Goal: Task Accomplishment & Management: Complete application form

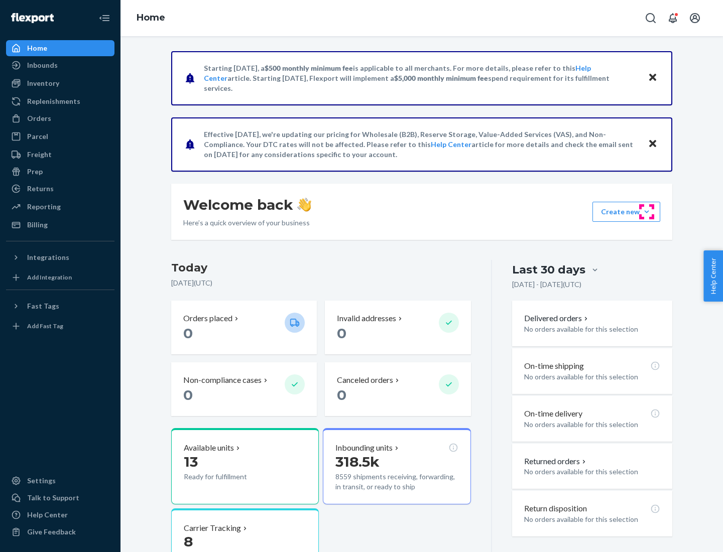
click at [647, 212] on button "Create new Create new inbound Create new order Create new product" at bounding box center [626, 212] width 68 height 20
click at [60, 65] on div "Inbounds" at bounding box center [60, 65] width 106 height 14
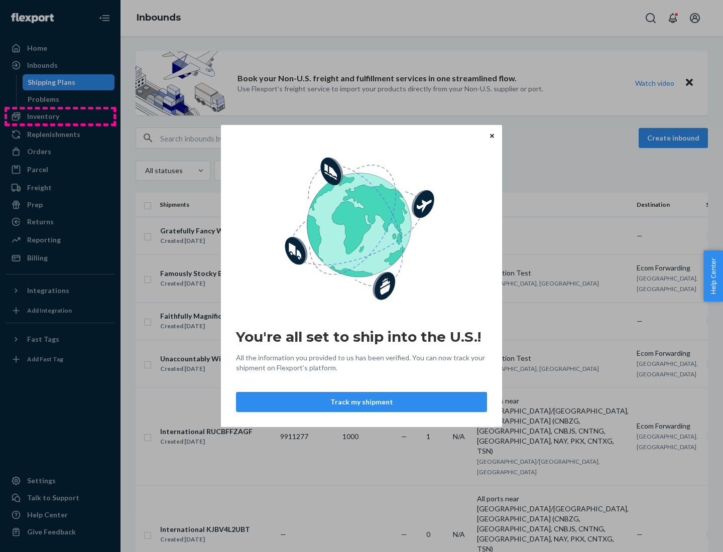
click at [60, 116] on div "You're all set to ship into the U.S.! All the information you provided to us ha…" at bounding box center [361, 276] width 723 height 552
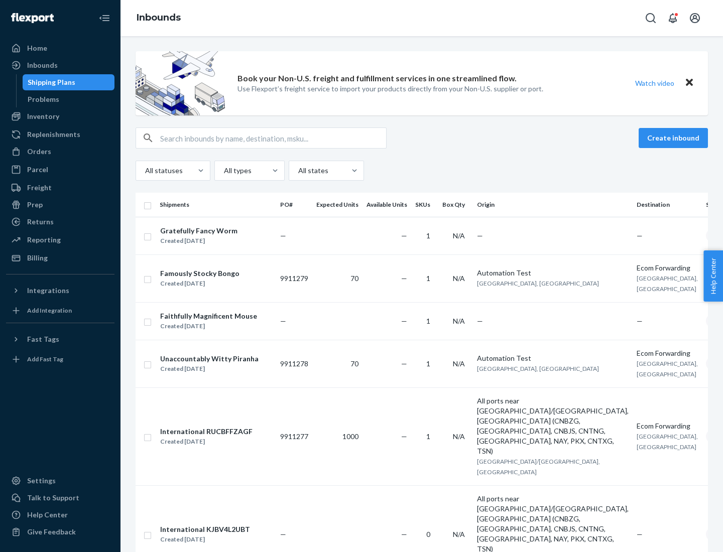
click at [422, 18] on div "Inbounds" at bounding box center [421, 18] width 602 height 36
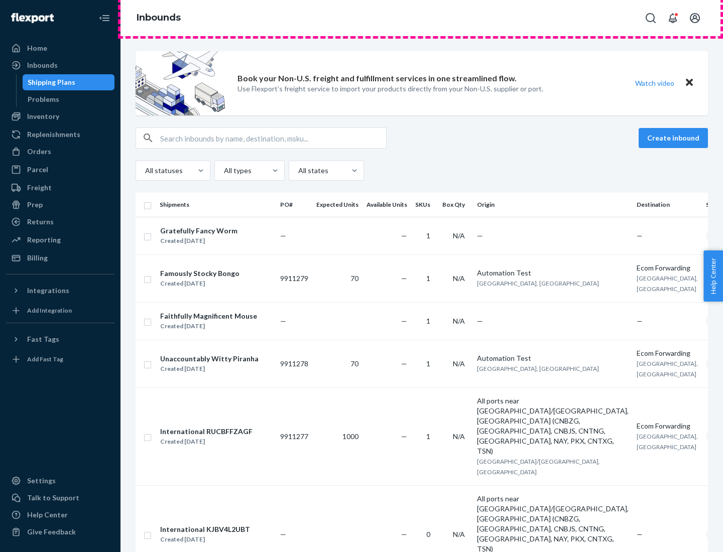
click at [422, 18] on div "Inbounds" at bounding box center [421, 18] width 602 height 36
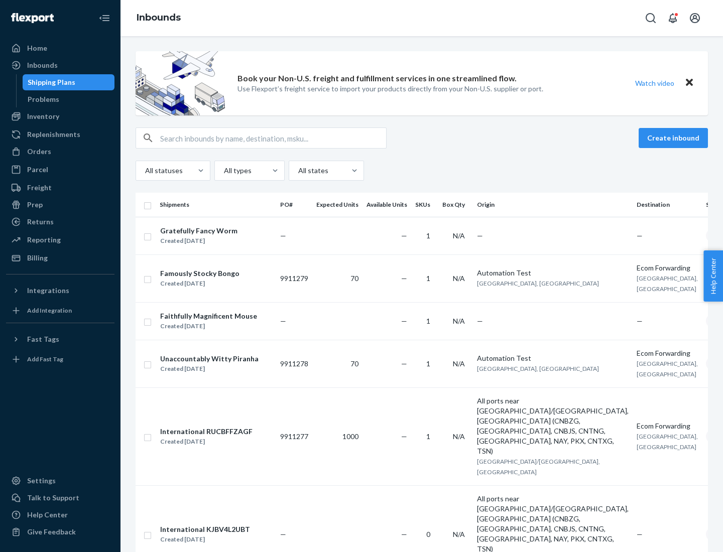
click at [422, 171] on div "All statuses All types All states" at bounding box center [422, 171] width 572 height 20
click at [50, 82] on div "Shipping Plans" at bounding box center [52, 82] width 48 height 10
click at [675, 138] on button "Create inbound" at bounding box center [673, 138] width 69 height 20
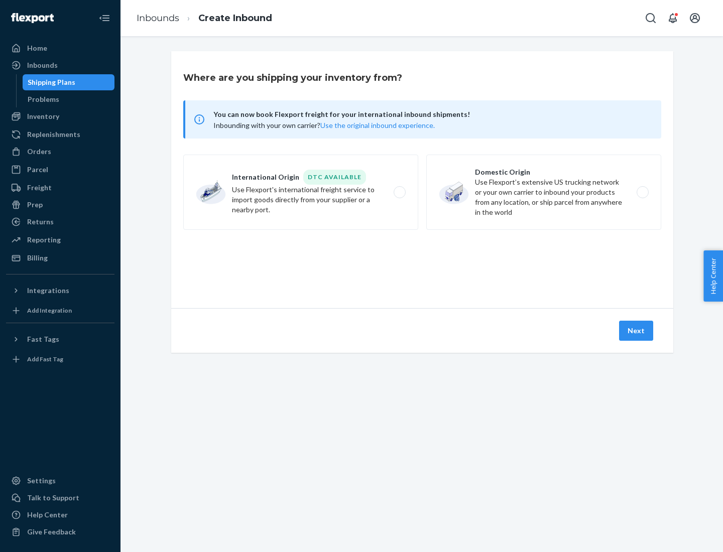
click at [301, 192] on label "International Origin DTC Available Use Flexport's international freight service…" at bounding box center [300, 192] width 235 height 75
click at [399, 192] on input "International Origin DTC Available Use Flexport's international freight service…" at bounding box center [402, 192] width 7 height 7
radio input "true"
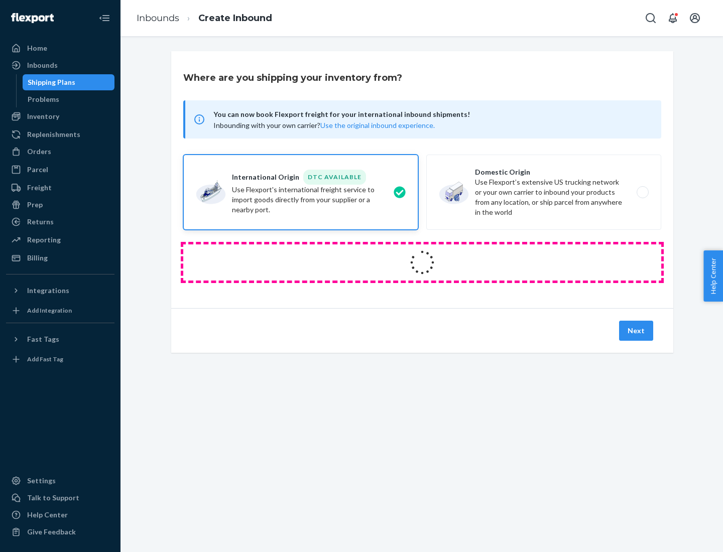
click at [422, 263] on icon at bounding box center [422, 262] width 38 height 38
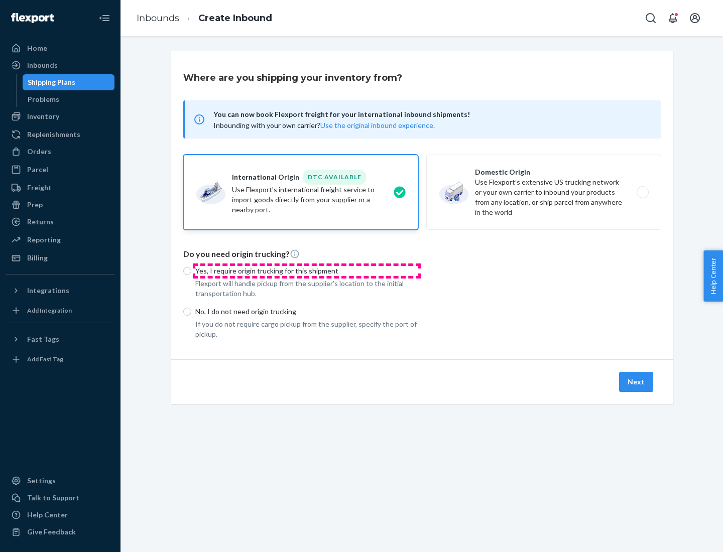
click at [307, 271] on p "Yes, I require origin trucking for this shipment" at bounding box center [306, 271] width 223 height 10
click at [191, 271] on input "Yes, I require origin trucking for this shipment" at bounding box center [187, 271] width 8 height 8
radio input "true"
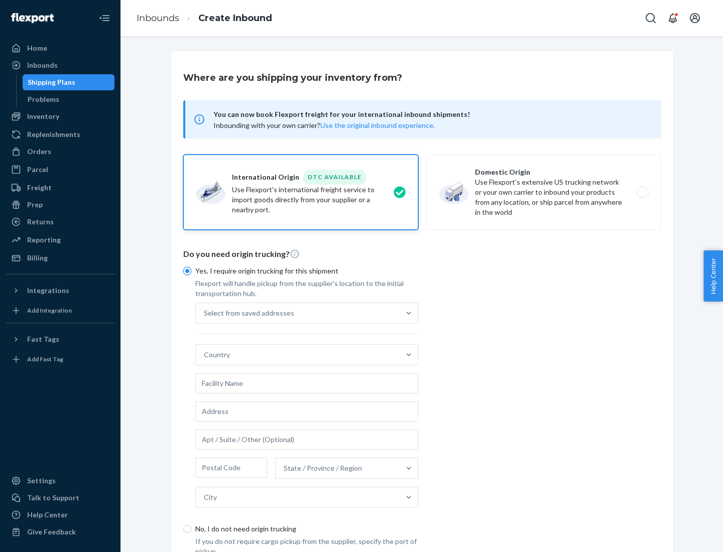
scroll to position [19, 0]
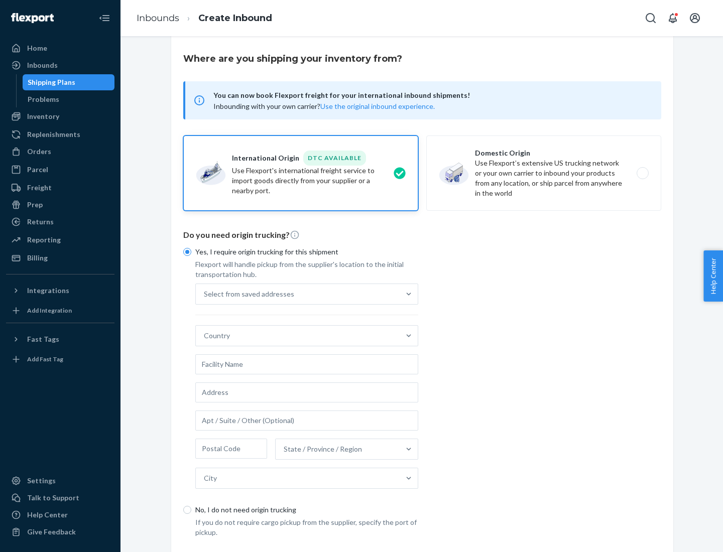
click at [298, 294] on div "Select from saved addresses" at bounding box center [298, 294] width 204 height 20
click at [205, 294] on input "Select from saved addresses" at bounding box center [204, 294] width 1 height 10
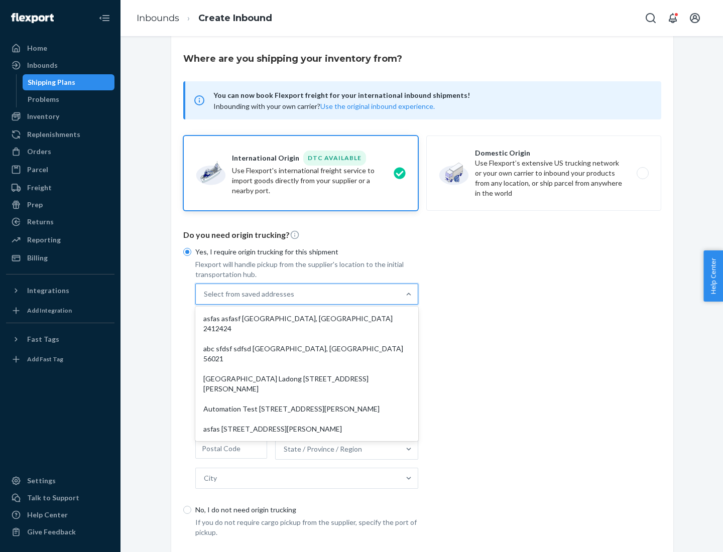
scroll to position [44, 0]
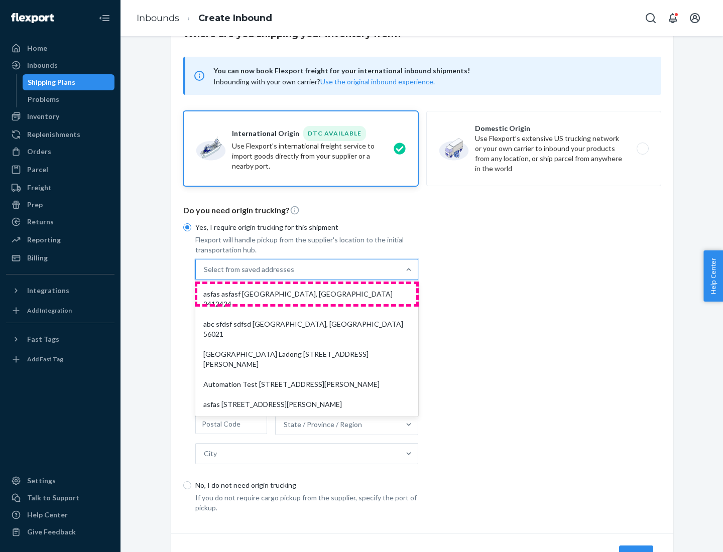
click at [307, 294] on div "asfas asfasf [GEOGRAPHIC_DATA], [GEOGRAPHIC_DATA] 2412424" at bounding box center [306, 299] width 219 height 30
click at [205, 275] on input "option asfas asfasf [GEOGRAPHIC_DATA], [GEOGRAPHIC_DATA] 2412424 focused, 1 of …" at bounding box center [204, 270] width 1 height 10
type input "asfas"
type input "asfasf"
type input "2412424"
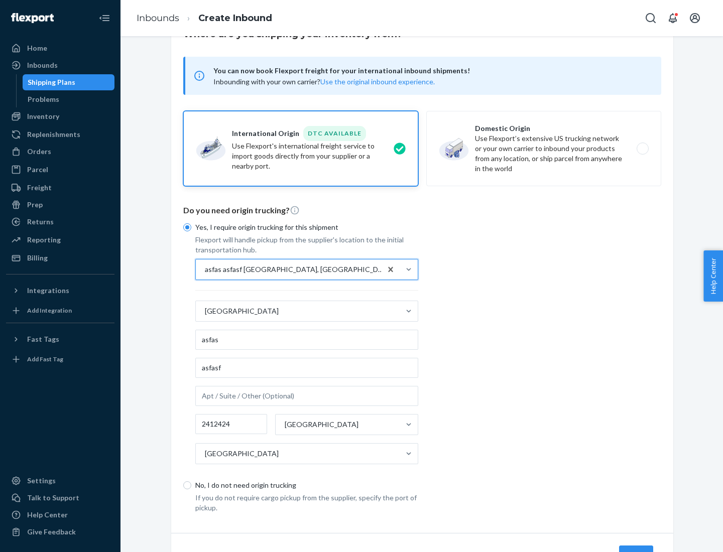
scroll to position [93, 0]
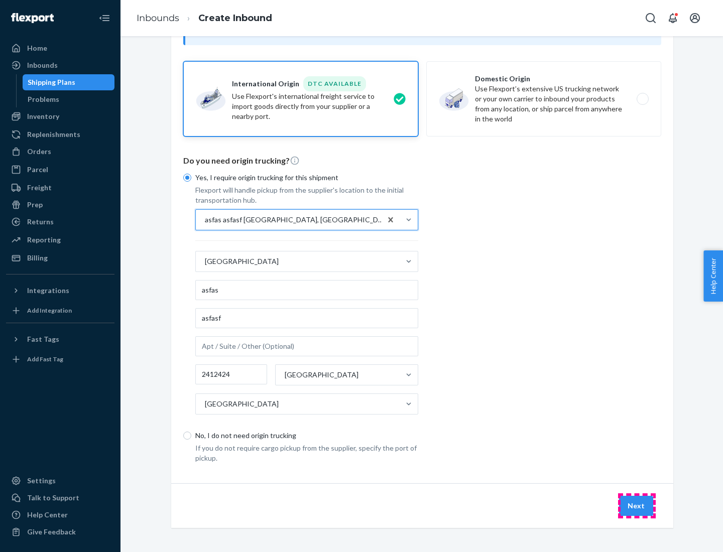
click at [637, 506] on button "Next" at bounding box center [636, 506] width 34 height 20
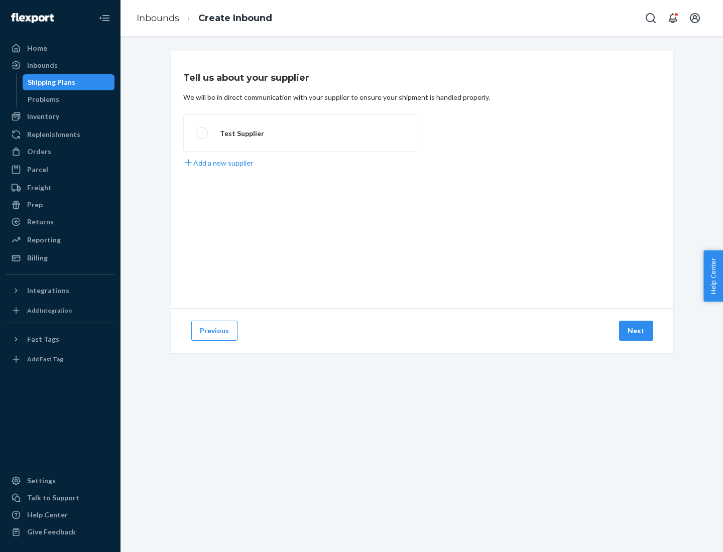
click at [301, 133] on label "Test Supplier" at bounding box center [300, 132] width 235 height 37
click at [202, 133] on input "Test Supplier" at bounding box center [199, 133] width 7 height 7
radio input "true"
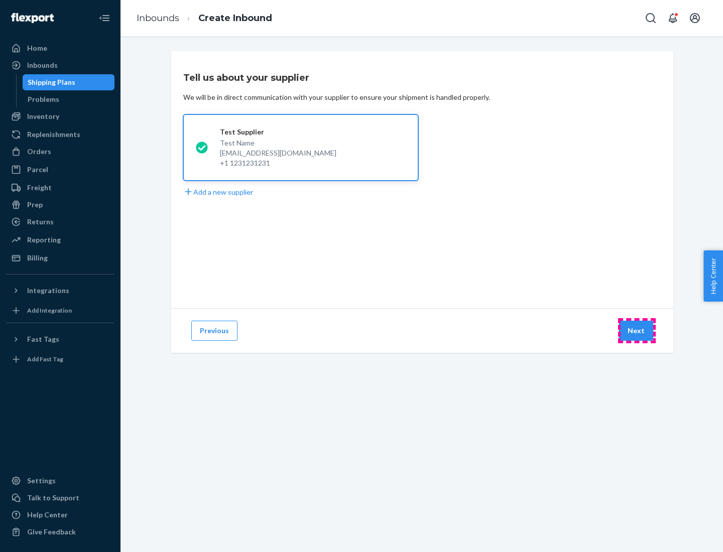
click at [637, 331] on button "Next" at bounding box center [636, 331] width 34 height 20
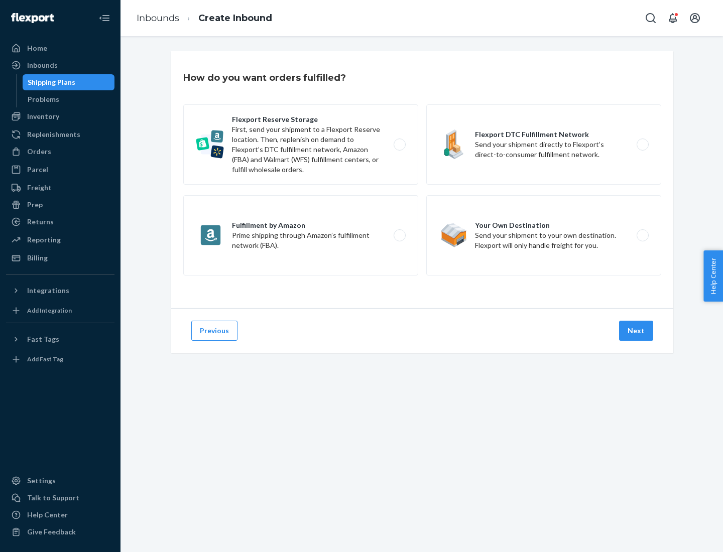
click at [301, 235] on label "Fulfillment by Amazon Prime shipping through Amazon’s fulfillment network (FBA)." at bounding box center [300, 235] width 235 height 80
click at [399, 235] on input "Fulfillment by Amazon Prime shipping through Amazon’s fulfillment network (FBA)." at bounding box center [402, 235] width 7 height 7
radio input "true"
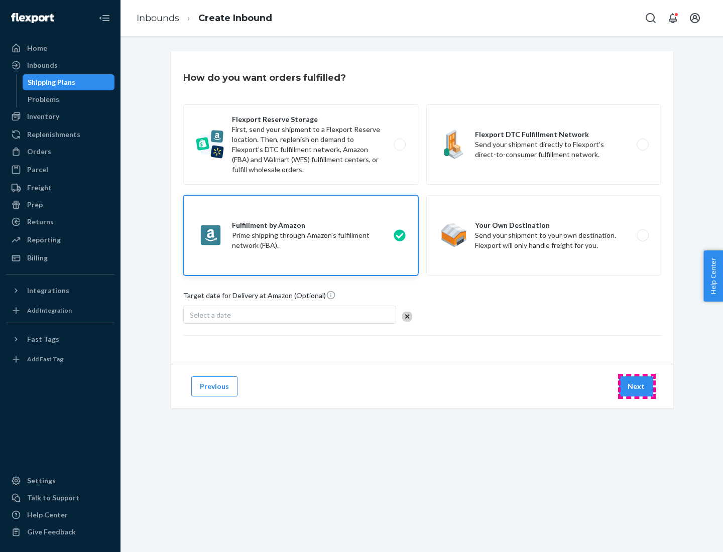
click at [637, 387] on button "Next" at bounding box center [636, 387] width 34 height 20
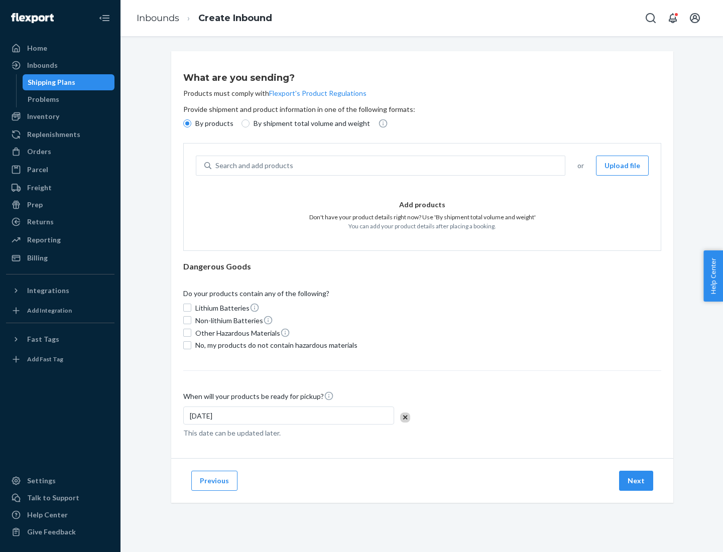
click at [309, 124] on p "By shipment total volume and weight" at bounding box center [312, 123] width 116 height 10
click at [250, 124] on input "By shipment total volume and weight" at bounding box center [245, 123] width 8 height 8
radio input "true"
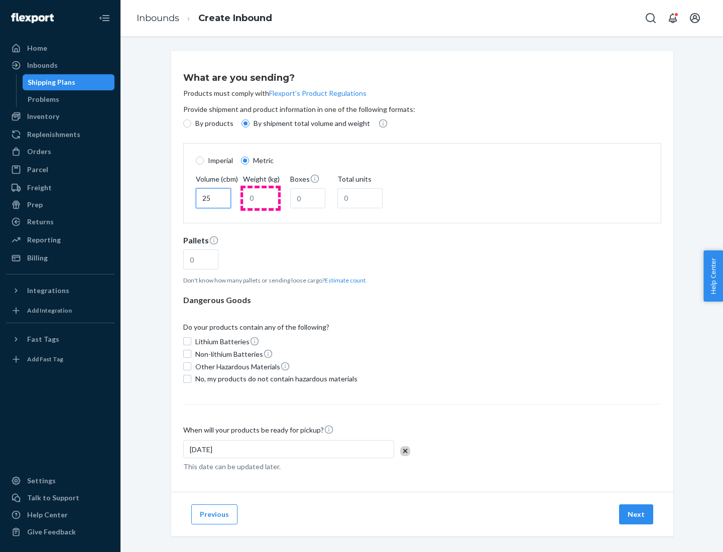
type input "25"
type input "100"
type input "50"
type input "500"
click at [343, 280] on button "Estimate count" at bounding box center [345, 280] width 41 height 9
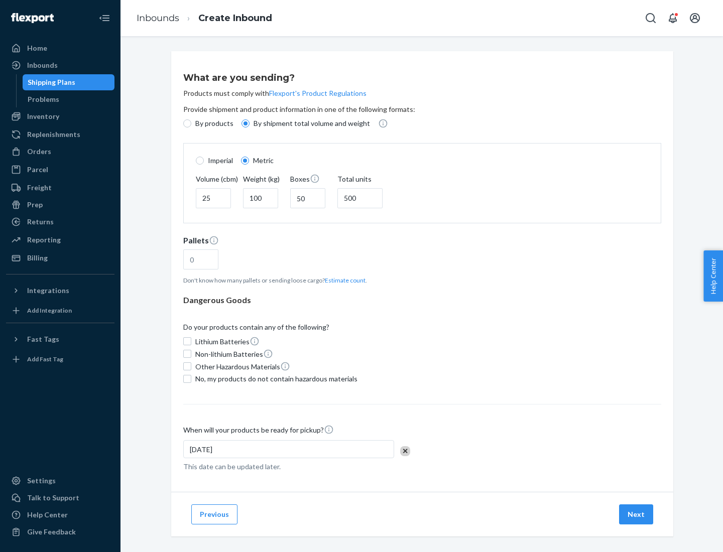
type input "16"
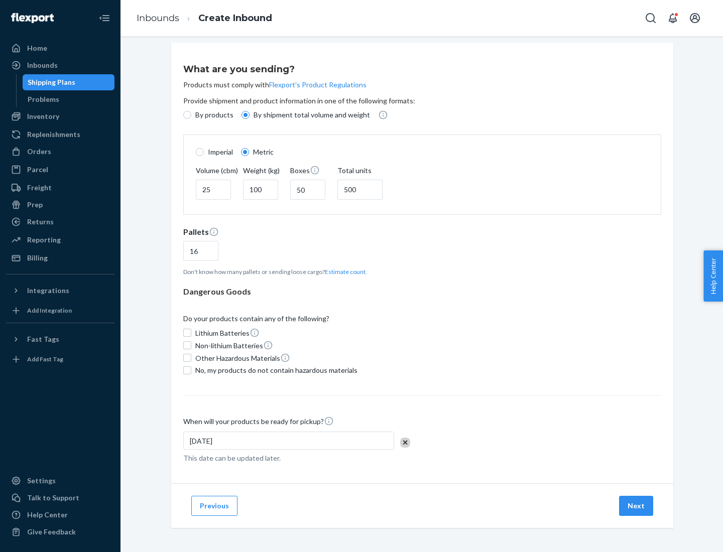
click at [275, 370] on span "No, my products do not contain hazardous materials" at bounding box center [276, 370] width 162 height 10
click at [191, 370] on input "No, my products do not contain hazardous materials" at bounding box center [187, 370] width 8 height 8
checkbox input "true"
click at [637, 506] on button "Next" at bounding box center [636, 506] width 34 height 20
